Goal: Transaction & Acquisition: Purchase product/service

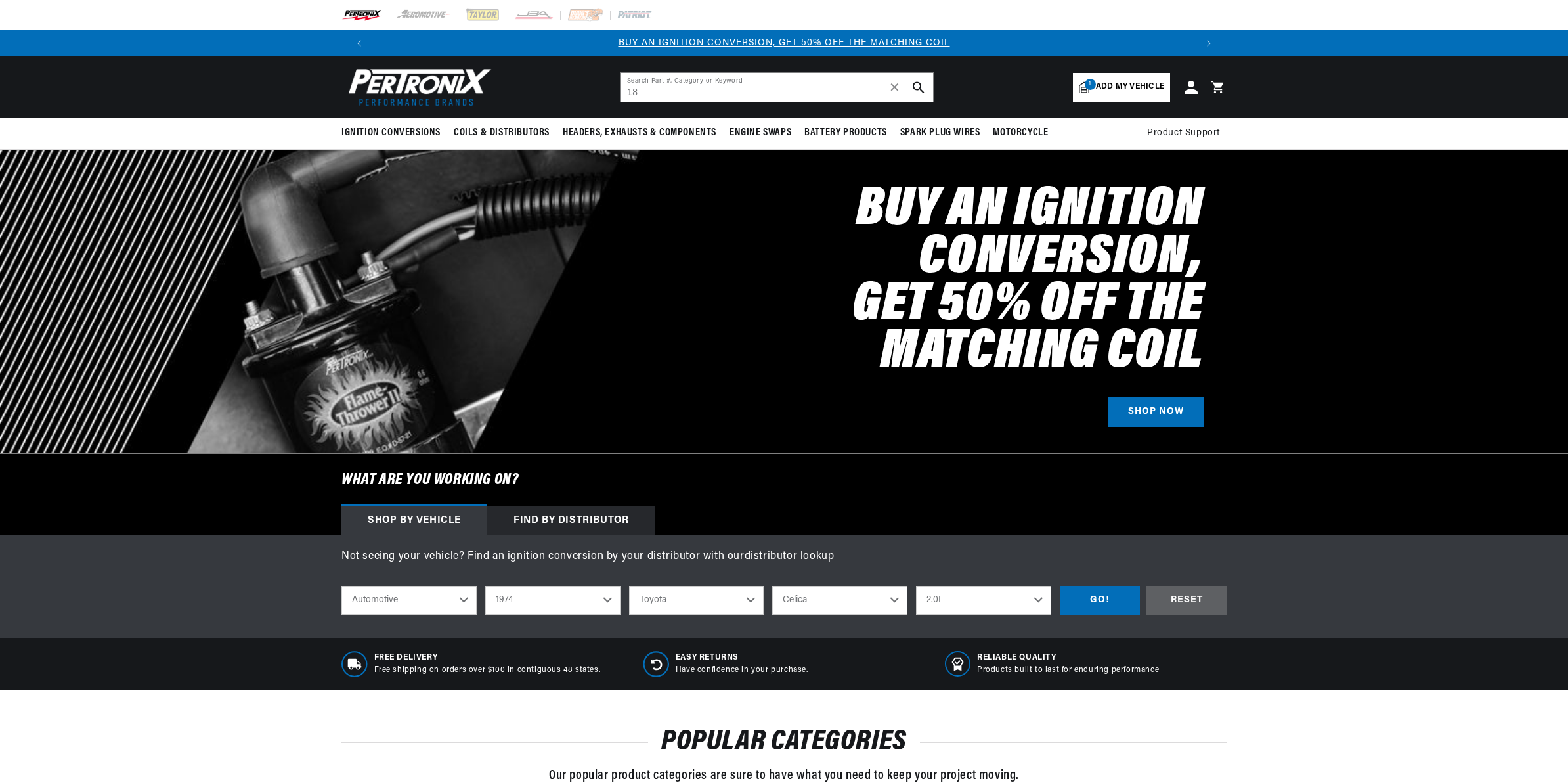
select select "1974"
select select "Toyota"
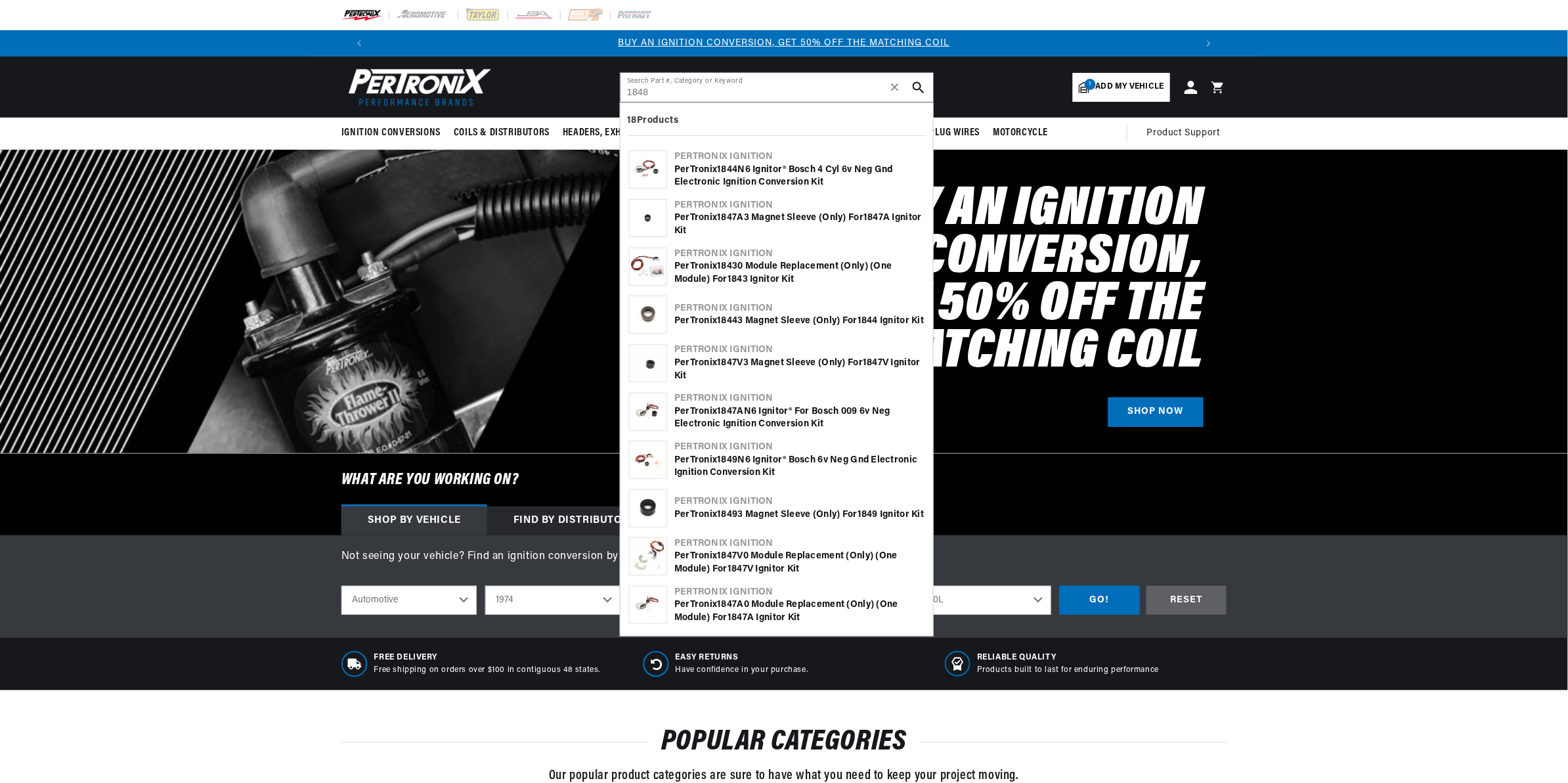
type input "1848"
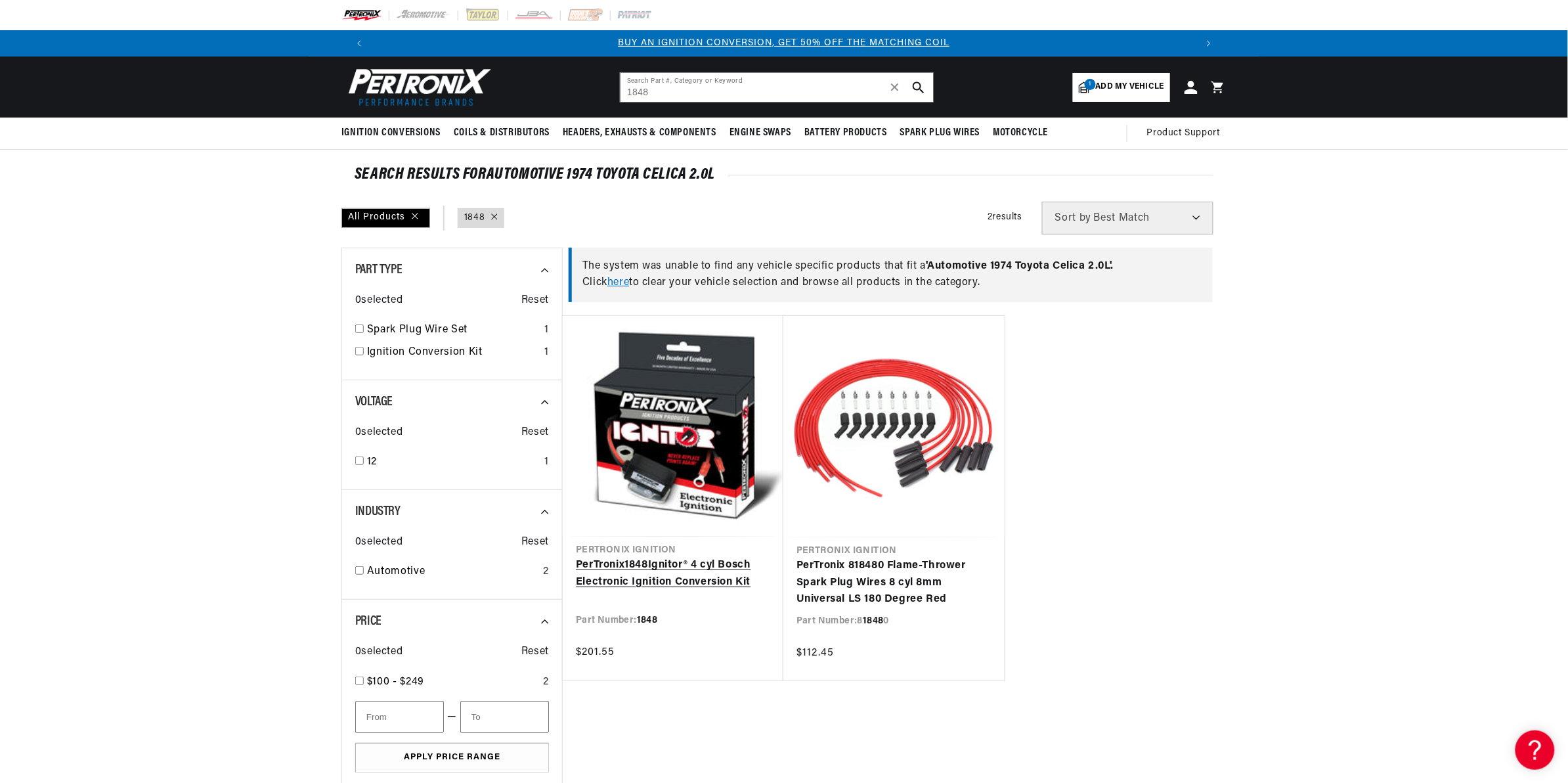
click at [677, 568] on link "PerTronix 1848 Ignitor® 4 cyl Bosch Electronic Ignition Conversion Kit" at bounding box center [672, 573] width 194 height 33
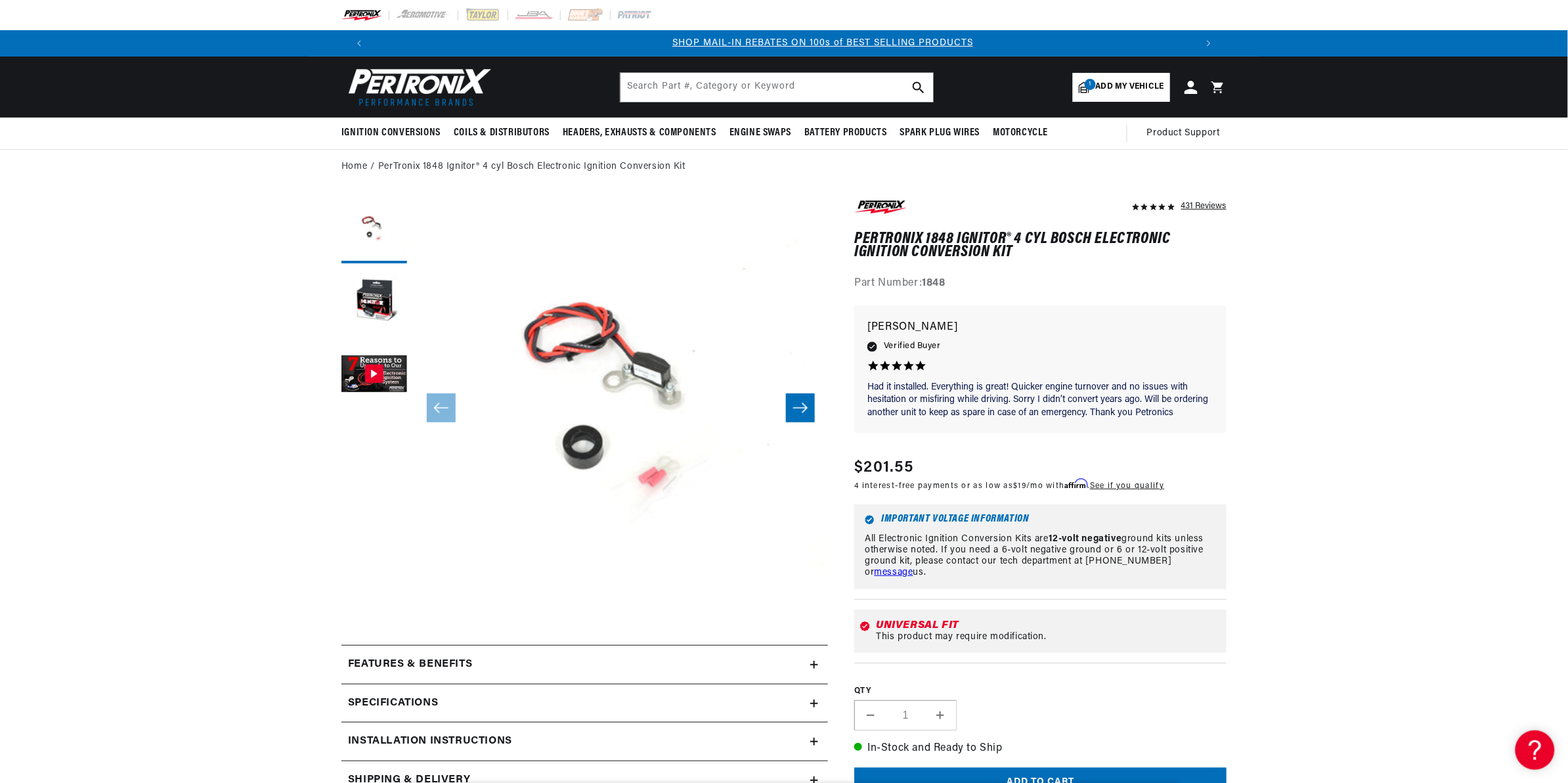
scroll to position [0, 820]
